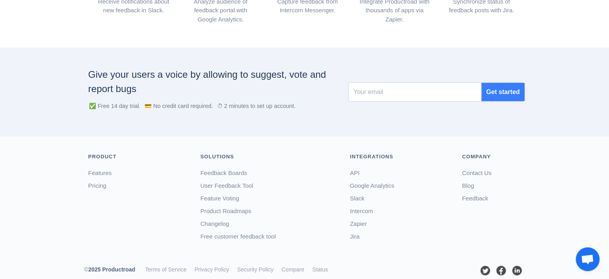
scroll to position [1052, 0]
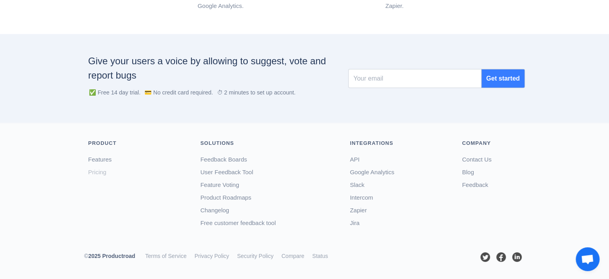
click at [91, 169] on link "Pricing" at bounding box center [97, 172] width 18 height 7
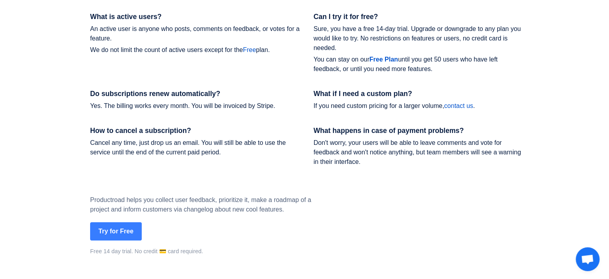
scroll to position [1139, 0]
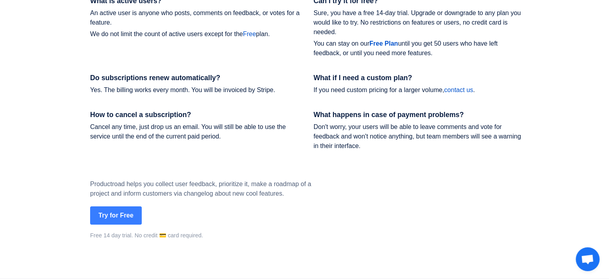
drag, startPoint x: 607, startPoint y: 66, endPoint x: 607, endPoint y: 39, distance: 27.0
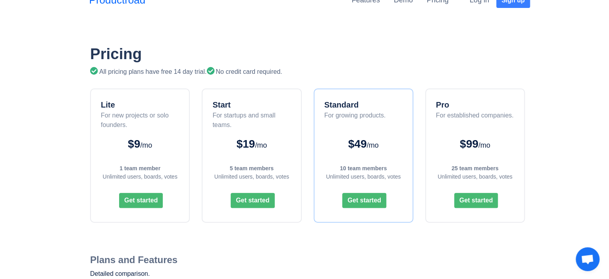
scroll to position [0, 0]
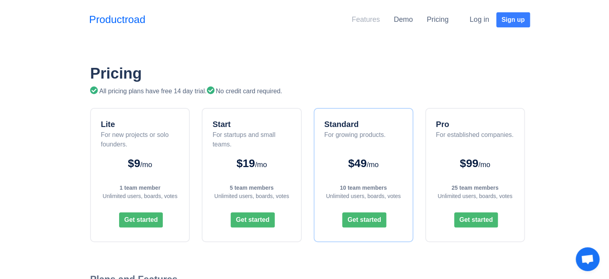
click at [358, 17] on link "Features" at bounding box center [366, 19] width 28 height 8
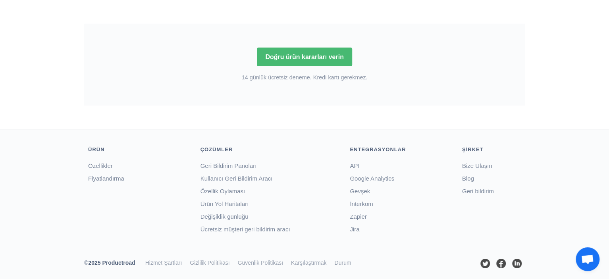
scroll to position [1193, 0]
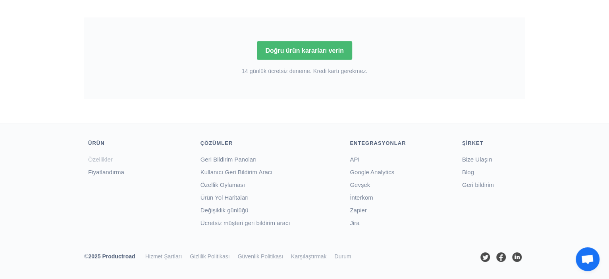
click at [96, 160] on font "Özellikler" at bounding box center [100, 159] width 25 height 7
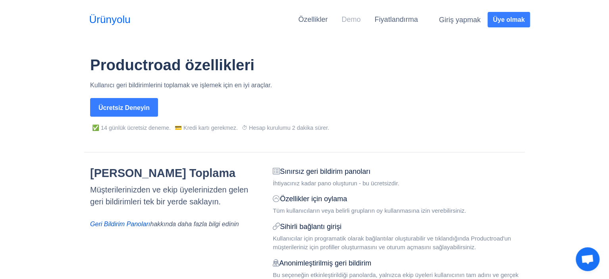
click at [360, 23] on font "Demo" at bounding box center [351, 19] width 19 height 8
